Goal: Information Seeking & Learning: Find specific fact

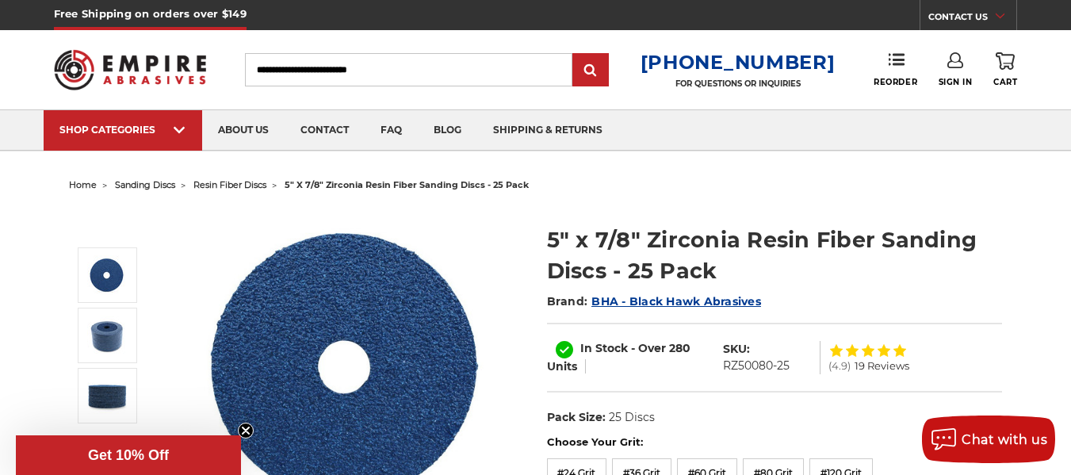
scroll to position [79, 0]
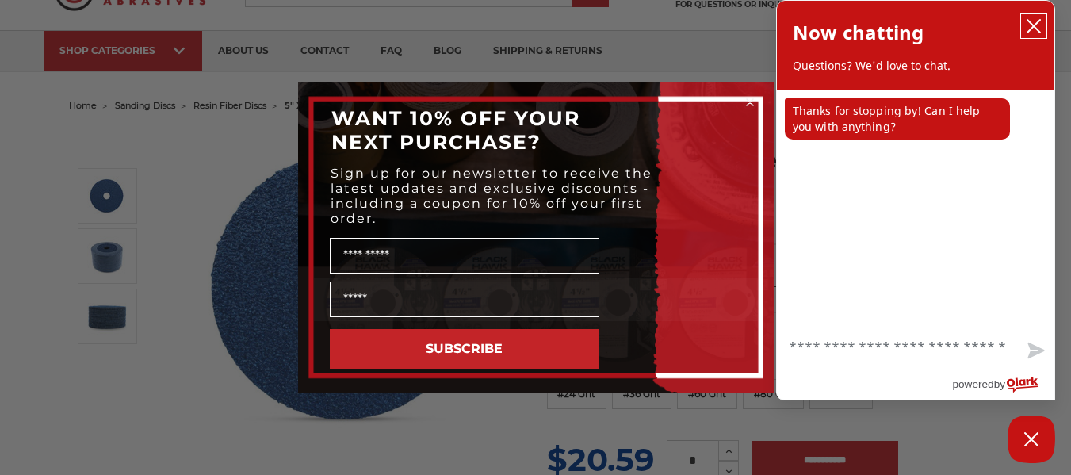
click at [1035, 25] on icon "close chatbox" at bounding box center [1033, 26] width 13 height 13
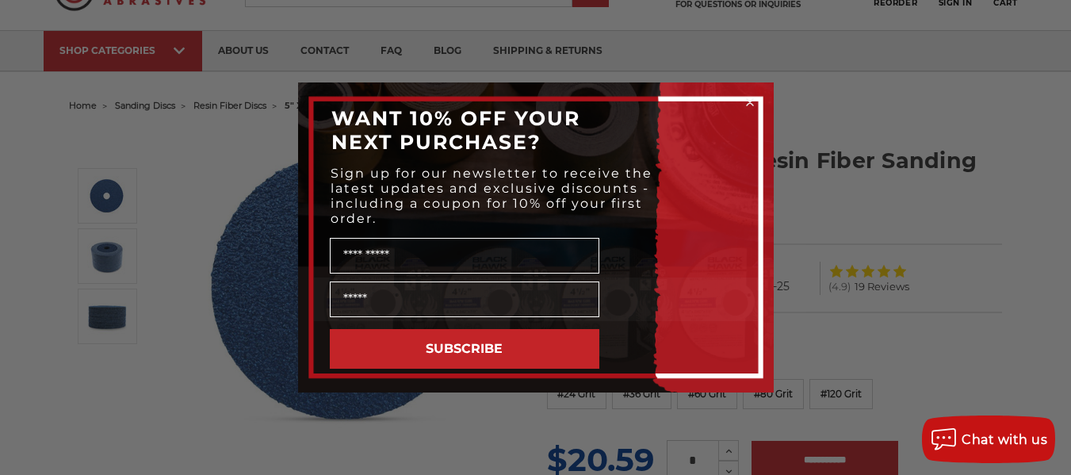
click at [750, 95] on circle "Close dialog" at bounding box center [749, 102] width 15 height 15
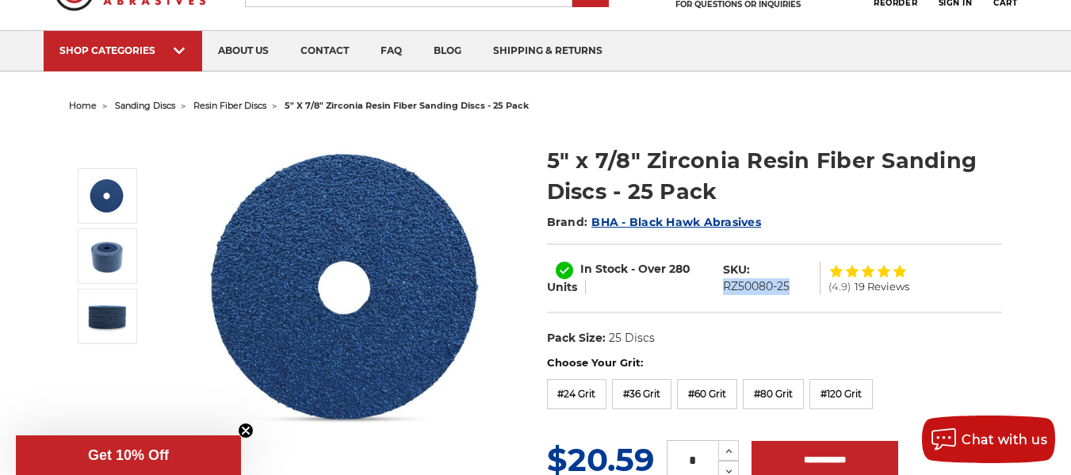
drag, startPoint x: 723, startPoint y: 281, endPoint x: 808, endPoint y: 292, distance: 85.4
click at [808, 292] on dl "SKU: RZ50080-25" at bounding box center [767, 278] width 105 height 33
copy dd "RZ50080-25"
